Goal: Information Seeking & Learning: Learn about a topic

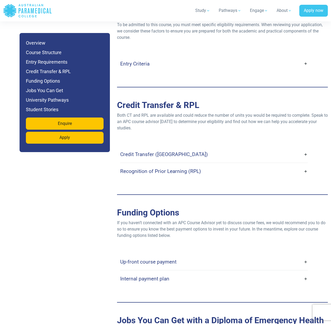
scroll to position [1540, 0]
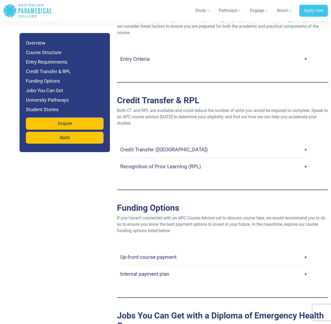
click at [168, 144] on link "Credit Transfer (CT)" at bounding box center [214, 150] width 188 height 12
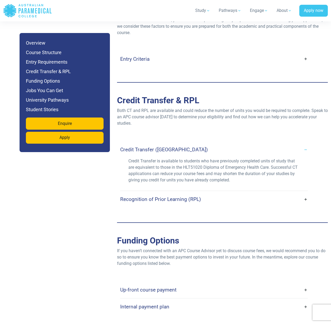
click at [176, 196] on h4 "Recognition of Prior Learning (RPL)" at bounding box center [160, 199] width 81 height 6
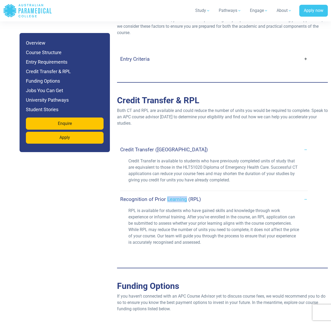
click at [176, 196] on h4 "Recognition of Prior Learning (RPL)" at bounding box center [160, 199] width 81 height 6
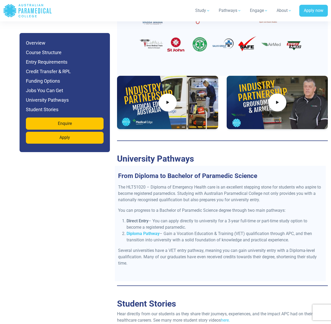
scroll to position [2131, 0]
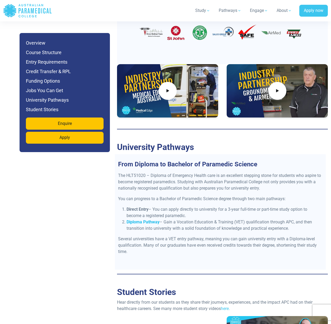
click at [141, 220] on strong "Diploma Pathway" at bounding box center [143, 222] width 33 height 5
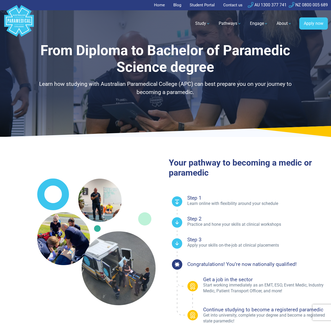
select select "**********"
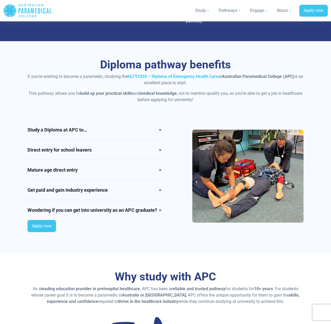
scroll to position [384, 0]
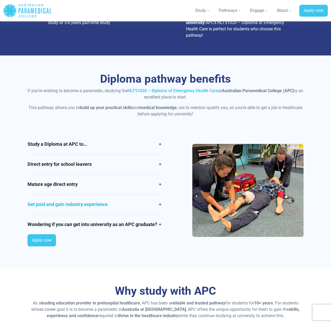
click at [122, 204] on link "Get paid and gain industry experience" at bounding box center [94, 205] width 135 height 20
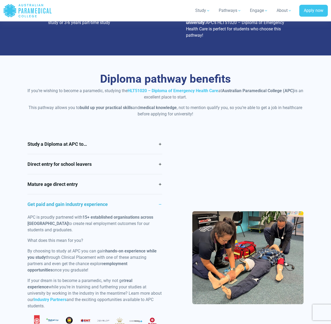
click at [122, 204] on link "Get paid and gain industry experience" at bounding box center [94, 205] width 135 height 20
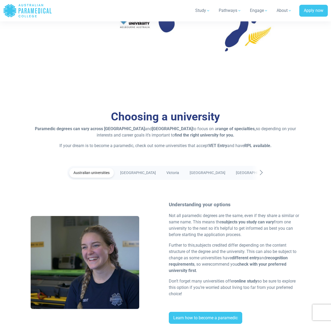
scroll to position [812, 0]
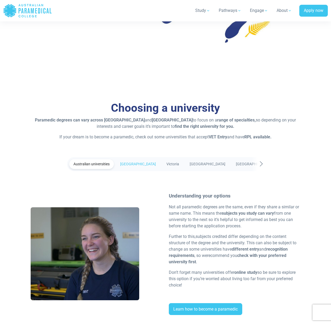
click at [142, 165] on link "[GEOGRAPHIC_DATA]" at bounding box center [138, 164] width 44 height 10
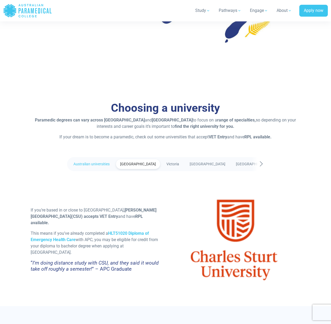
click at [102, 164] on link "Australian universities" at bounding box center [91, 164] width 45 height 10
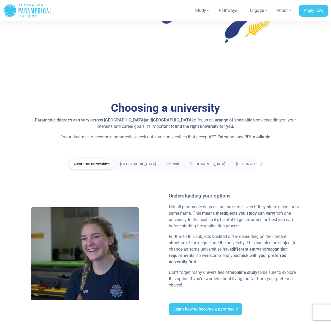
click at [258, 165] on icon at bounding box center [261, 164] width 6 height 7
click at [72, 164] on icon at bounding box center [70, 164] width 6 height 7
click at [135, 163] on link "[GEOGRAPHIC_DATA]" at bounding box center [138, 164] width 44 height 10
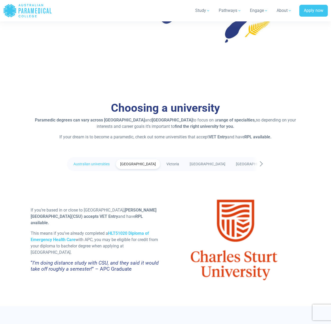
click at [91, 159] on link "Australian universities" at bounding box center [91, 164] width 45 height 10
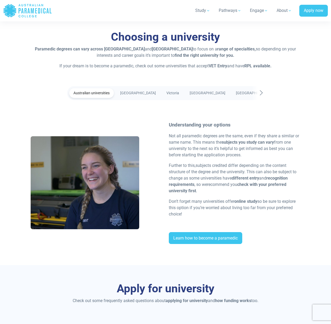
scroll to position [880, 0]
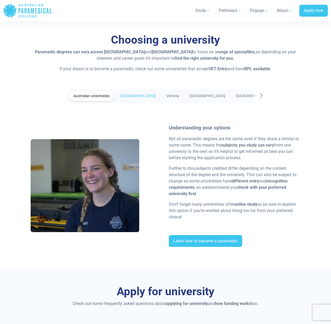
click at [143, 93] on link "[GEOGRAPHIC_DATA]" at bounding box center [138, 96] width 44 height 10
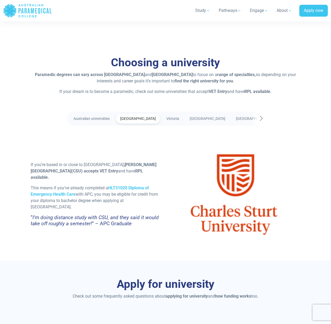
scroll to position [854, 0]
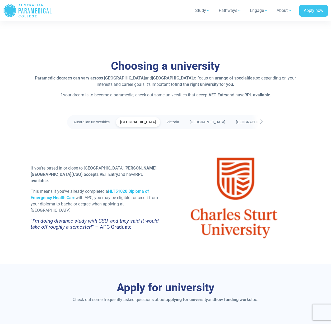
click at [122, 172] on p "If you’re based in or close to New South Wales, Charles Sturt University (CSU) …" at bounding box center [97, 174] width 132 height 19
click at [120, 172] on strong "Charles Sturt University" at bounding box center [94, 171] width 126 height 11
drag, startPoint x: 120, startPoint y: 173, endPoint x: 60, endPoint y: 182, distance: 60.7
click at [60, 182] on p "If you’re based in or close to New South Wales, Charles Sturt University (CSU) …" at bounding box center [97, 174] width 132 height 19
copy p "Charles Sturt University (CSU"
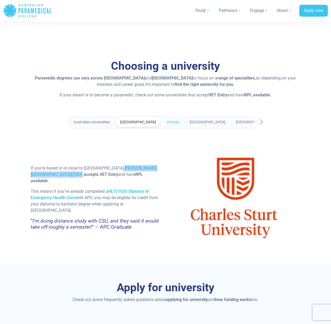
click at [166, 119] on link "Victoria" at bounding box center [172, 122] width 21 height 10
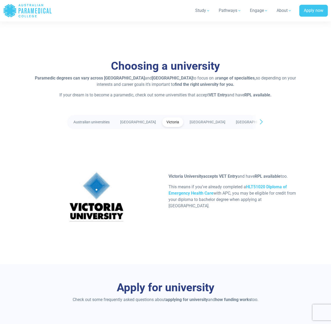
click at [262, 120] on icon at bounding box center [261, 121] width 6 height 7
click at [90, 120] on link "Australian universities" at bounding box center [75, 122] width 45 height 10
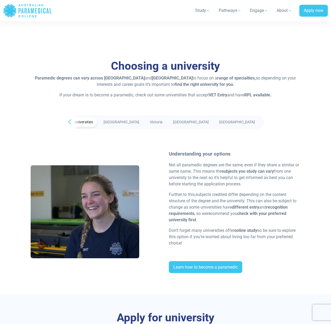
click at [71, 122] on icon at bounding box center [70, 121] width 6 height 7
click at [218, 273] on link "Learn how to become a paramedic" at bounding box center [206, 268] width 74 height 12
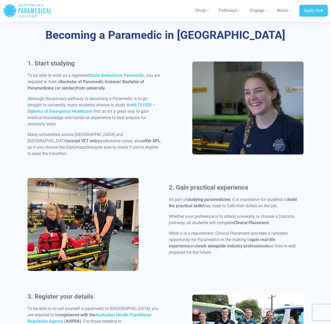
scroll to position [250, 0]
